Goal: Transaction & Acquisition: Purchase product/service

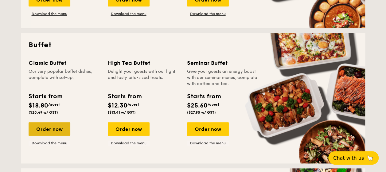
click at [53, 128] on div "Order now" at bounding box center [50, 129] width 42 height 14
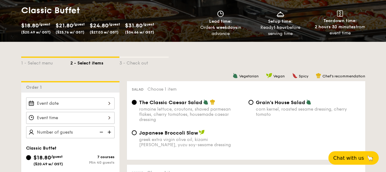
scroll to position [123, 0]
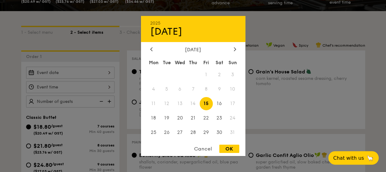
click at [94, 76] on div "2025 Aug [DATE] Tue Wed Thu Fri Sat Sun 1 2 3 4 5 6 7 8 9 10 11 12 13 14 15 16 …" at bounding box center [70, 73] width 88 height 12
click at [233, 50] on div at bounding box center [235, 50] width 6 height 6
click at [152, 50] on icon at bounding box center [151, 49] width 2 height 4
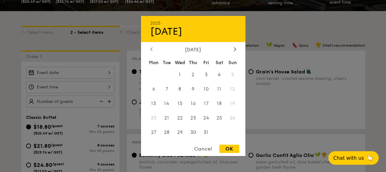
click at [152, 50] on icon at bounding box center [151, 49] width 2 height 4
click at [230, 75] on span "7" at bounding box center [232, 74] width 13 height 13
click at [232, 74] on span "7" at bounding box center [232, 74] width 13 height 13
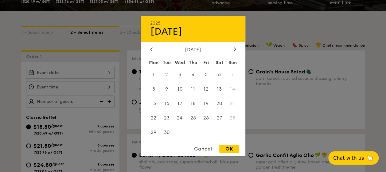
click at [283, 104] on div at bounding box center [193, 86] width 386 height 172
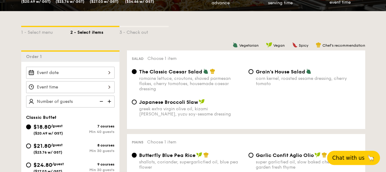
click at [346, 154] on button "Chat with us 🦙" at bounding box center [353, 158] width 53 height 14
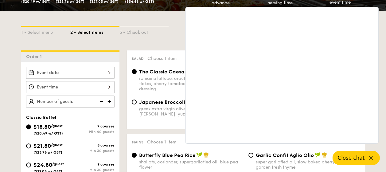
click at [370, 159] on icon at bounding box center [370, 157] width 7 height 7
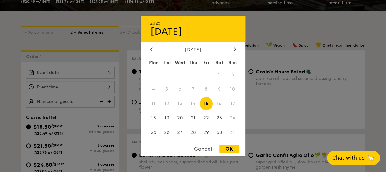
click at [84, 72] on div "2025 Aug [DATE] Tue Wed Thu Fri Sat Sun 1 2 3 4 5 6 7 8 9 10 11 12 13 14 15 16 …" at bounding box center [70, 73] width 88 height 12
click at [236, 50] on div at bounding box center [235, 50] width 6 height 6
click at [346, 114] on div at bounding box center [193, 86] width 386 height 172
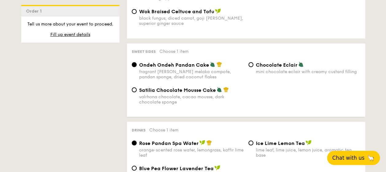
scroll to position [645, 0]
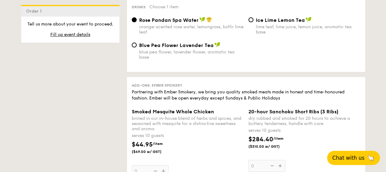
click at [296, 104] on div "Add-ons: Ember Smokery Partnering with Ember Smokery, we bring you quality smok…" at bounding box center [246, 169] width 238 height 184
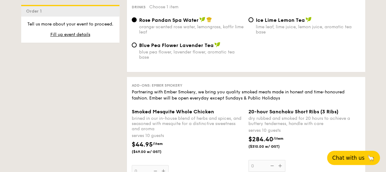
click at [296, 104] on div "Add-ons: Ember Smokery Partnering with Ember Smokery, we bring you quality smok…" at bounding box center [246, 169] width 238 height 184
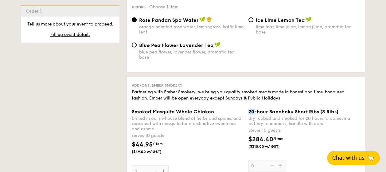
click at [296, 104] on div "Add-ons: Ember Smokery Partnering with Ember Smokery, we bring you quality smok…" at bounding box center [246, 169] width 238 height 184
click at [295, 104] on div "Add-ons: Ember Smokery Partnering with Ember Smokery, we bring you quality smok…" at bounding box center [246, 169] width 238 height 184
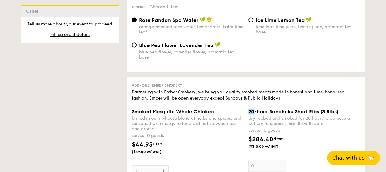
click at [295, 104] on div "Add-ons: Ember Smokery Partnering with Ember Smokery, we bring you quality smok…" at bounding box center [246, 169] width 238 height 184
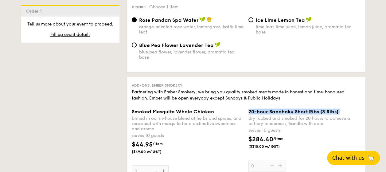
click at [295, 104] on div "Add-ons: Ember Smokery Partnering with Ember Smokery, we bring you quality smok…" at bounding box center [246, 169] width 238 height 184
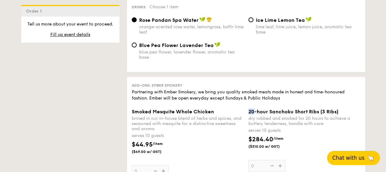
click at [295, 104] on div "Add-ons: Ember Smokery Partnering with Ember Smokery, we bring you quality smok…" at bounding box center [246, 169] width 238 height 184
